Goal: Task Accomplishment & Management: Manage account settings

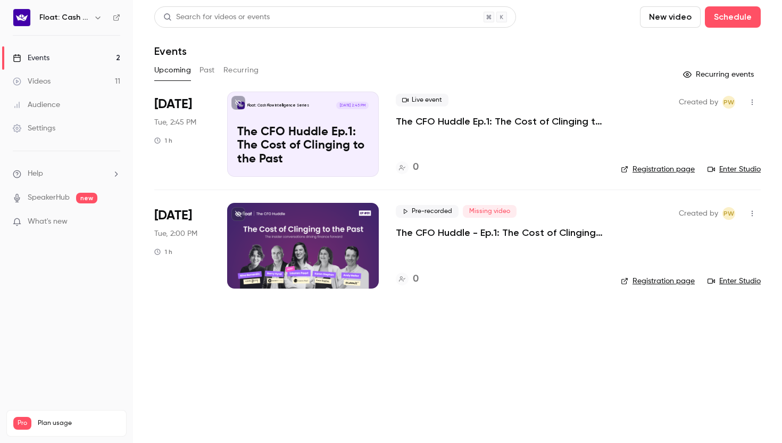
click at [212, 122] on li "[DATE] Tue, 2:45 PM 1 h Float: Cash Flow Intelligence Series [DATE] 2:45 PM The…" at bounding box center [457, 141] width 607 height 98
click at [248, 127] on p "The CFO Huddle Ep.1: The Cost of Clinging to the Past" at bounding box center [302, 146] width 131 height 41
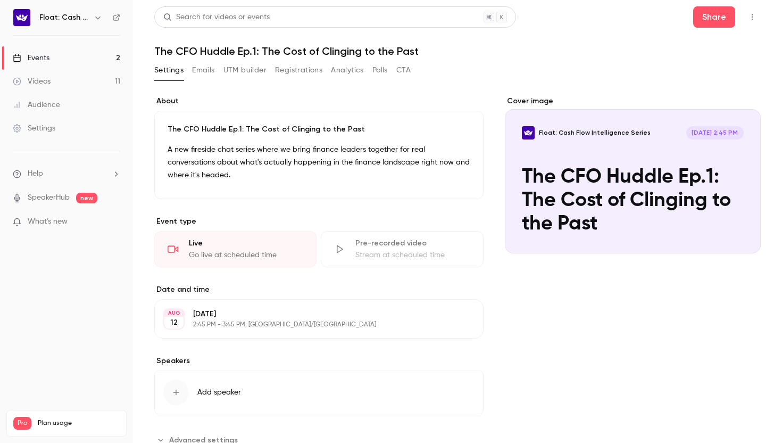
click at [453, 325] on button "Edit" at bounding box center [455, 318] width 39 height 17
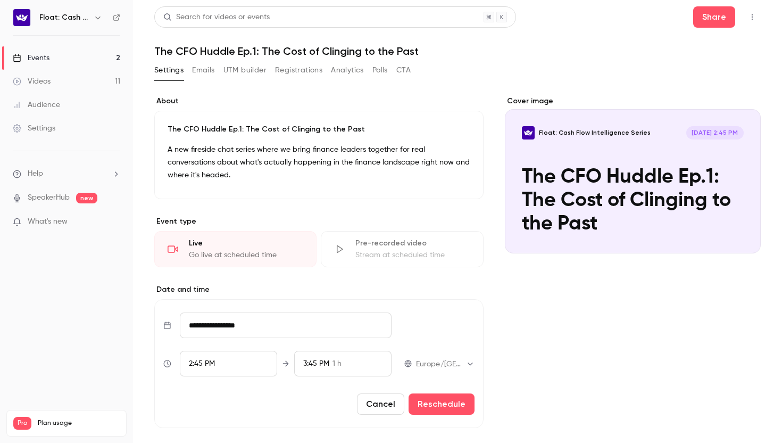
click at [363, 361] on div "3:45 PM 1 h" at bounding box center [342, 364] width 97 height 26
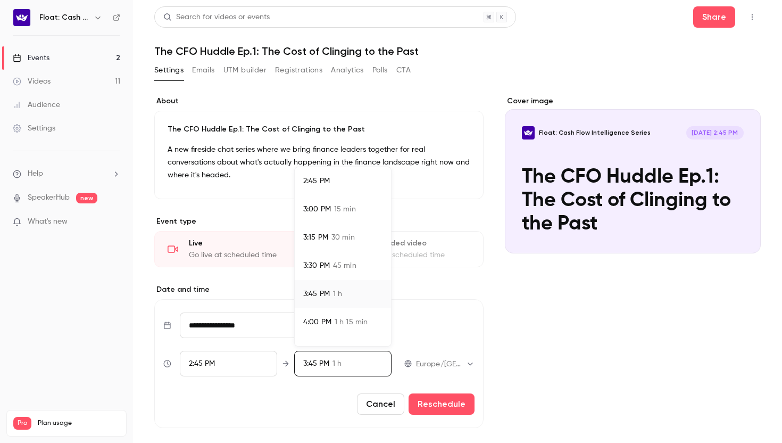
click at [342, 322] on span "1 h 15 min" at bounding box center [351, 322] width 33 height 11
click at [503, 329] on div at bounding box center [391, 221] width 782 height 443
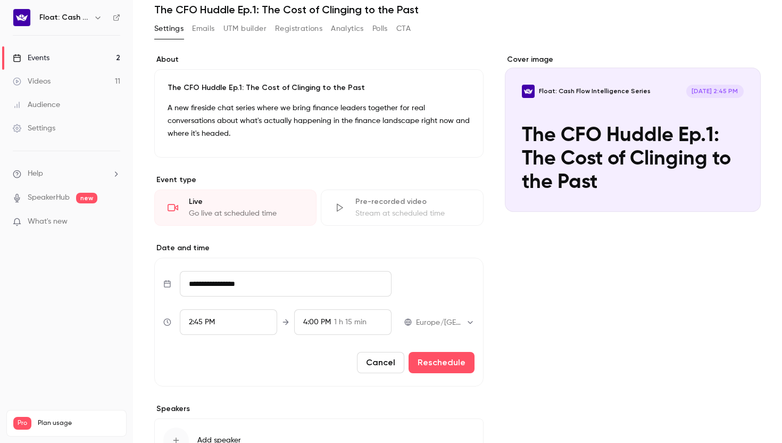
scroll to position [43, 0]
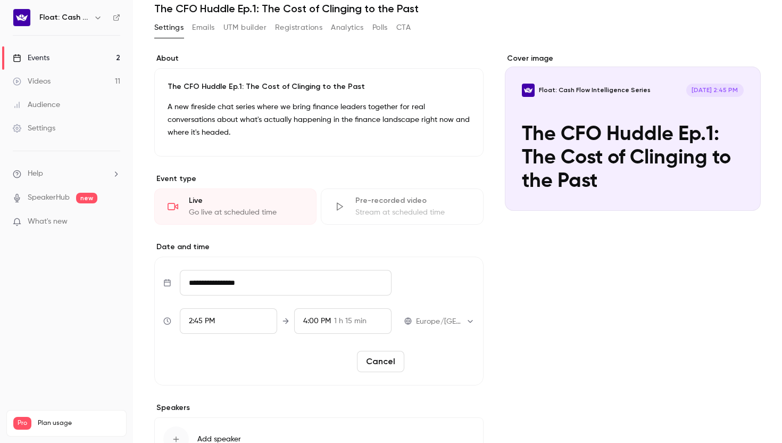
click at [472, 365] on button "Reschedule" at bounding box center [442, 361] width 66 height 21
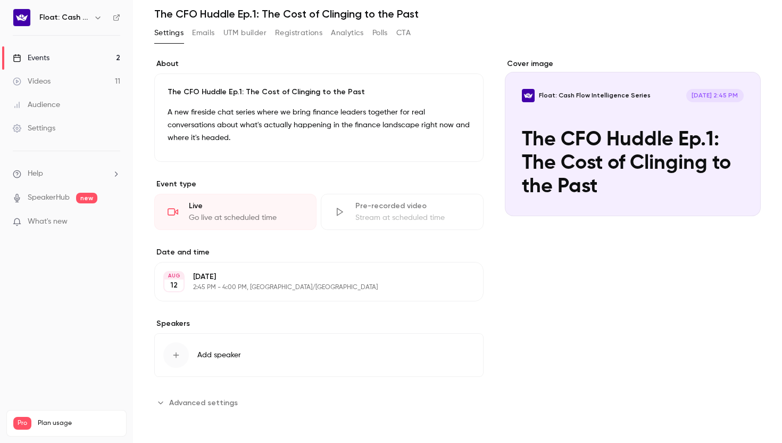
scroll to position [0, 0]
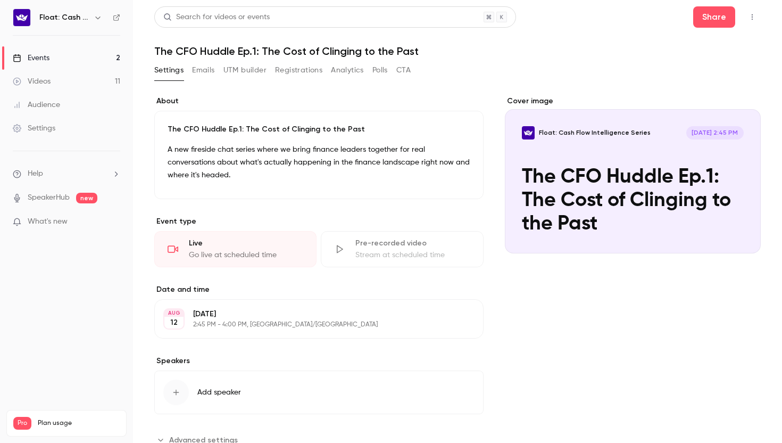
click at [758, 10] on button "button" at bounding box center [752, 17] width 17 height 17
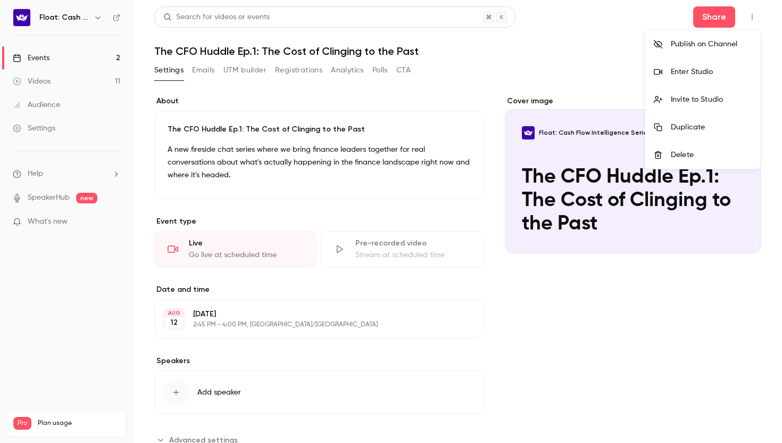
click at [695, 72] on div "Enter Studio" at bounding box center [711, 72] width 81 height 11
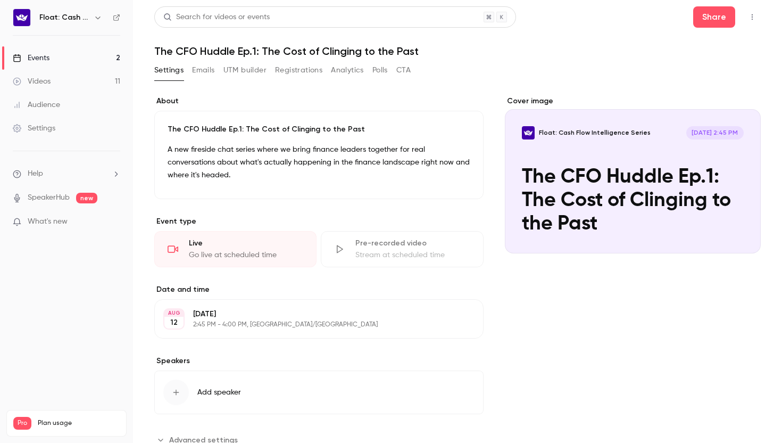
click at [63, 74] on link "Videos 11" at bounding box center [66, 81] width 133 height 23
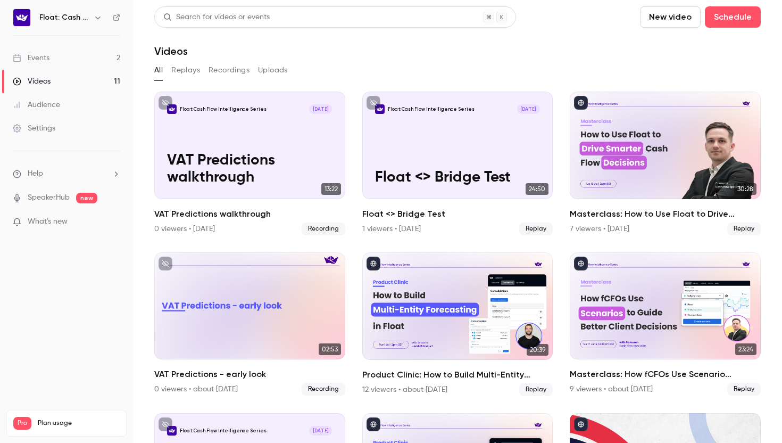
click at [96, 58] on link "Events 2" at bounding box center [66, 57] width 133 height 23
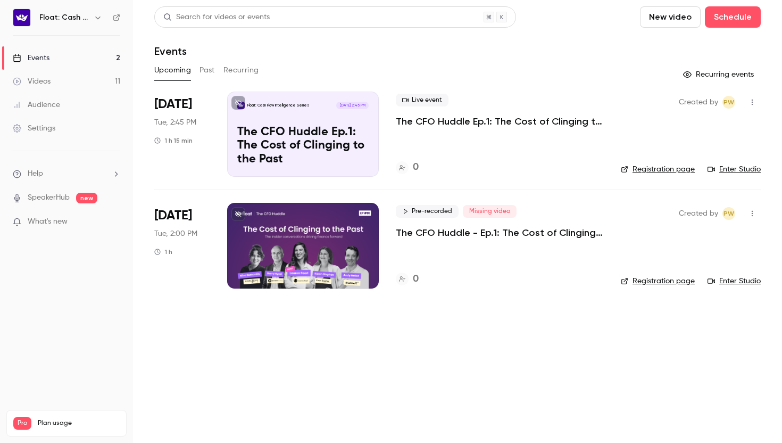
click at [203, 70] on button "Past" at bounding box center [207, 70] width 15 height 17
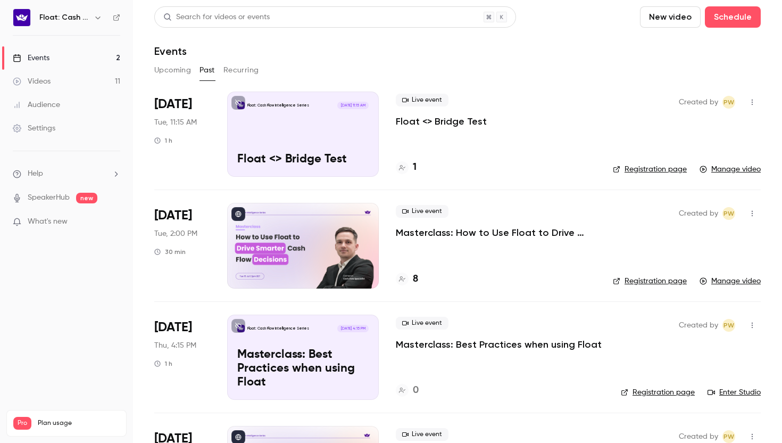
click at [735, 167] on link "Manage video" at bounding box center [730, 169] width 61 height 11
click at [168, 72] on button "Upcoming" at bounding box center [172, 70] width 37 height 17
